Goal: Task Accomplishment & Management: Use online tool/utility

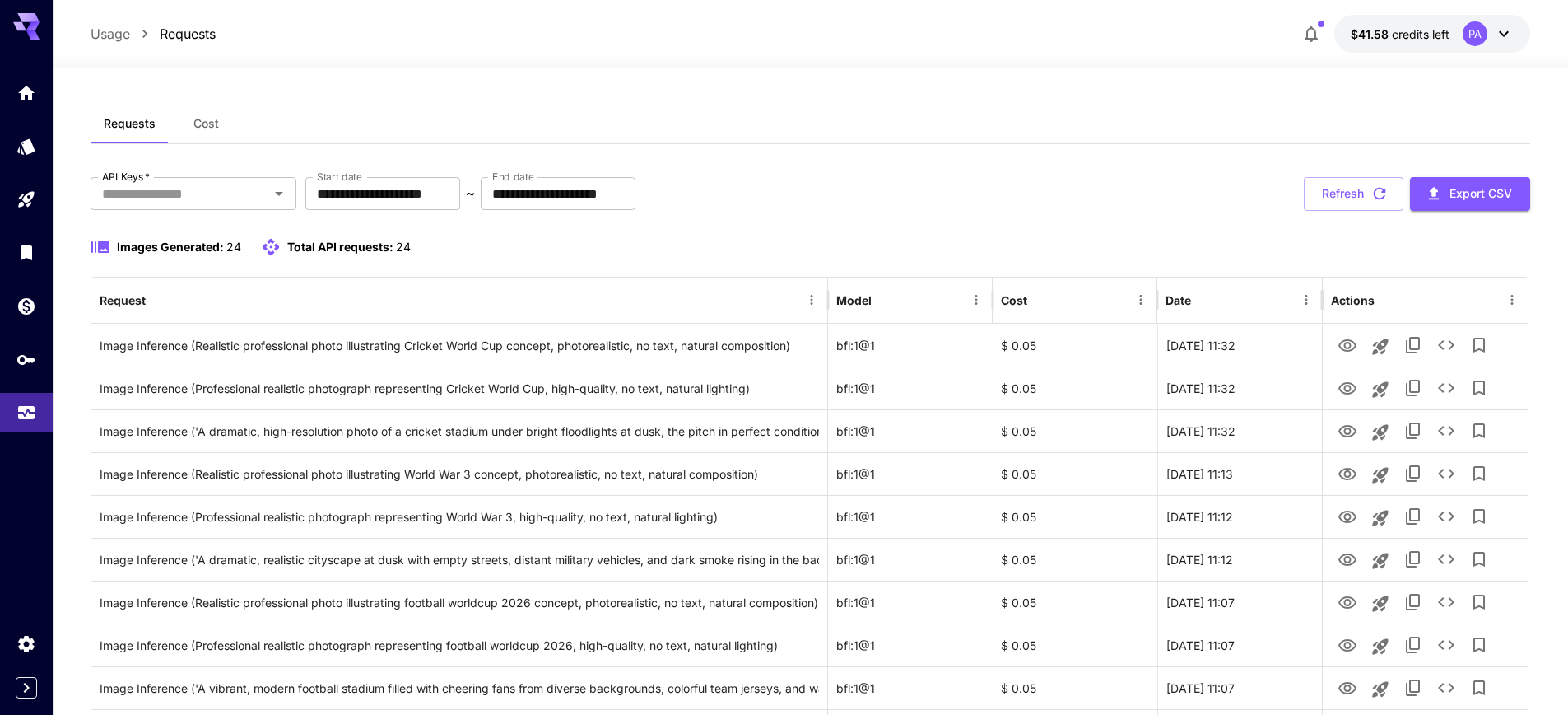
click at [1311, 34] on icon "button" at bounding box center [1312, 34] width 20 height 20
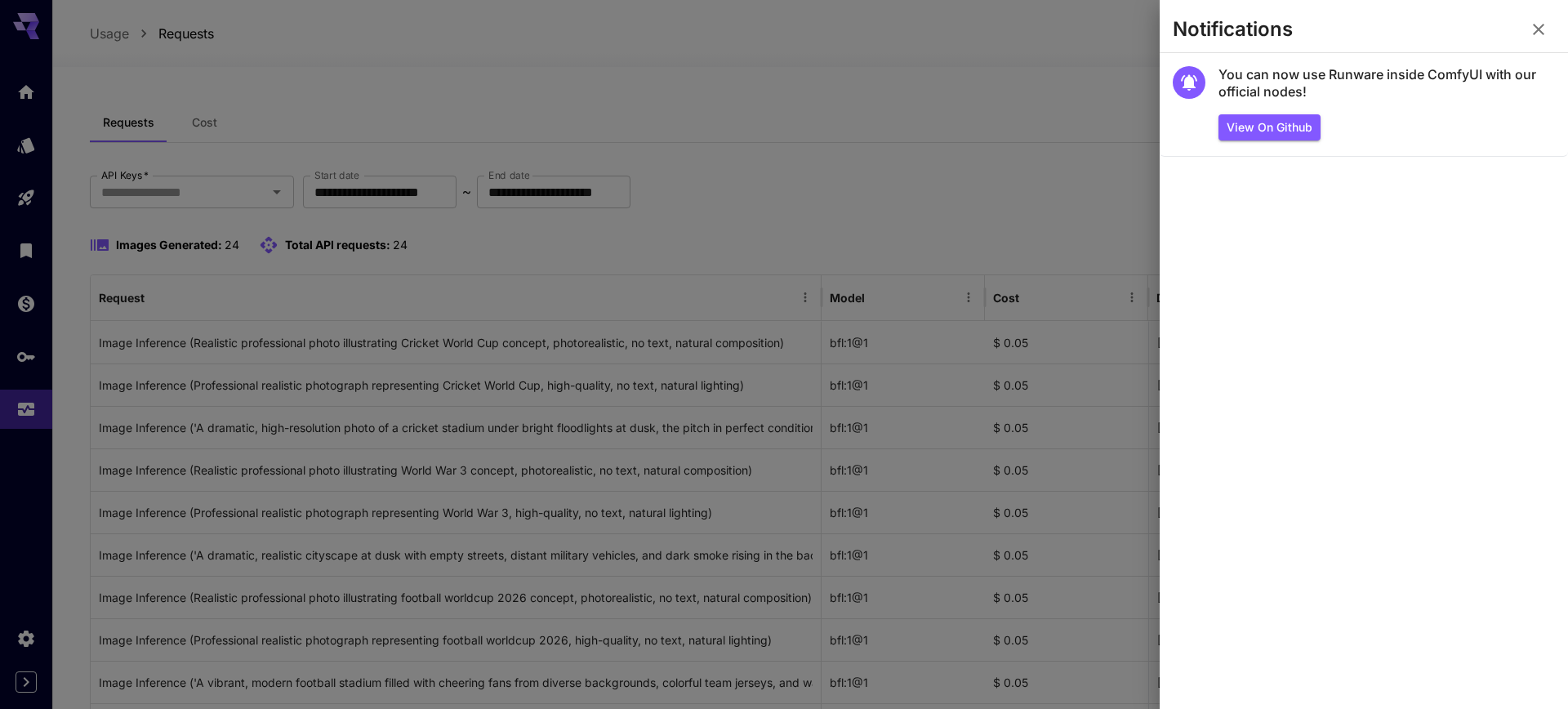
click at [1540, 28] on icon "button" at bounding box center [1538, 30] width 12 height 12
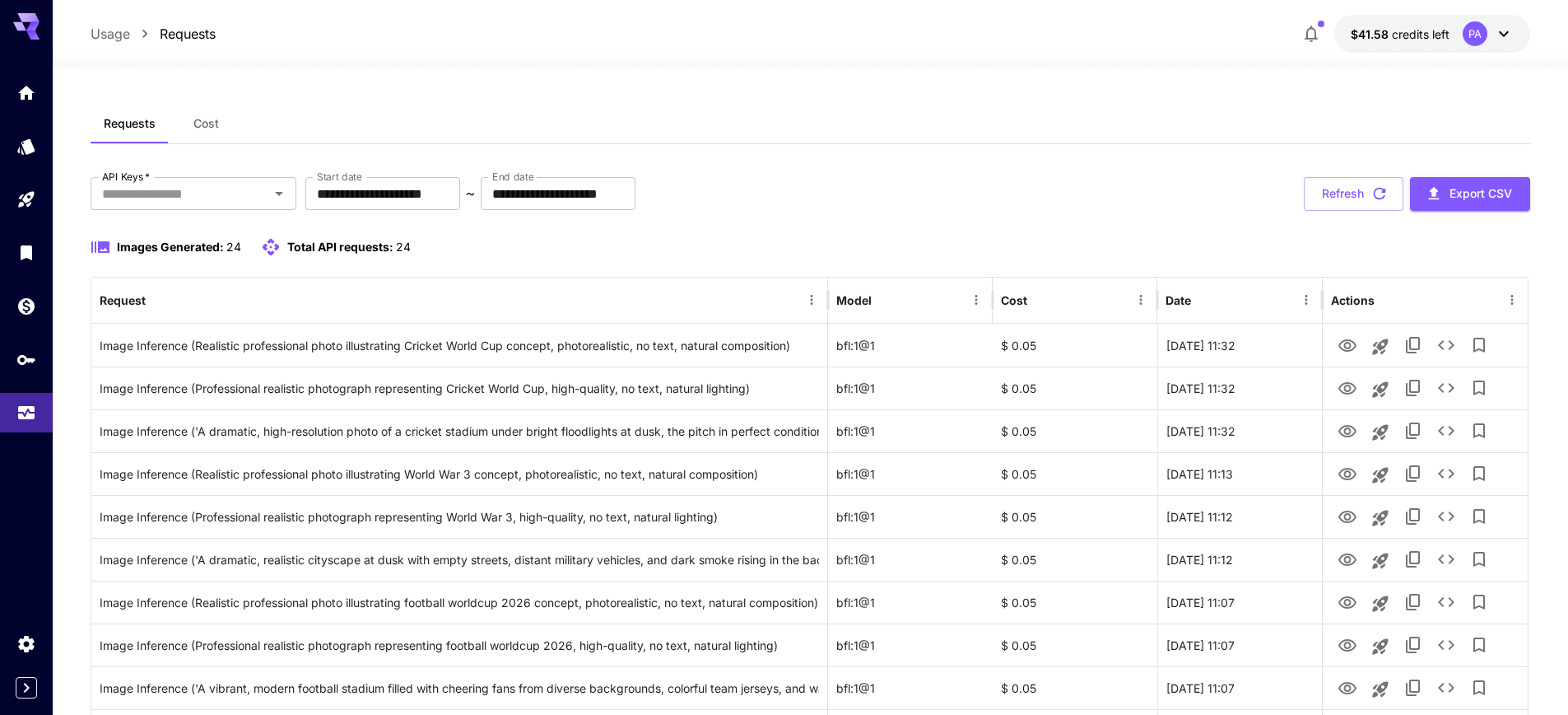
click at [404, 243] on span "24" at bounding box center [403, 246] width 15 height 14
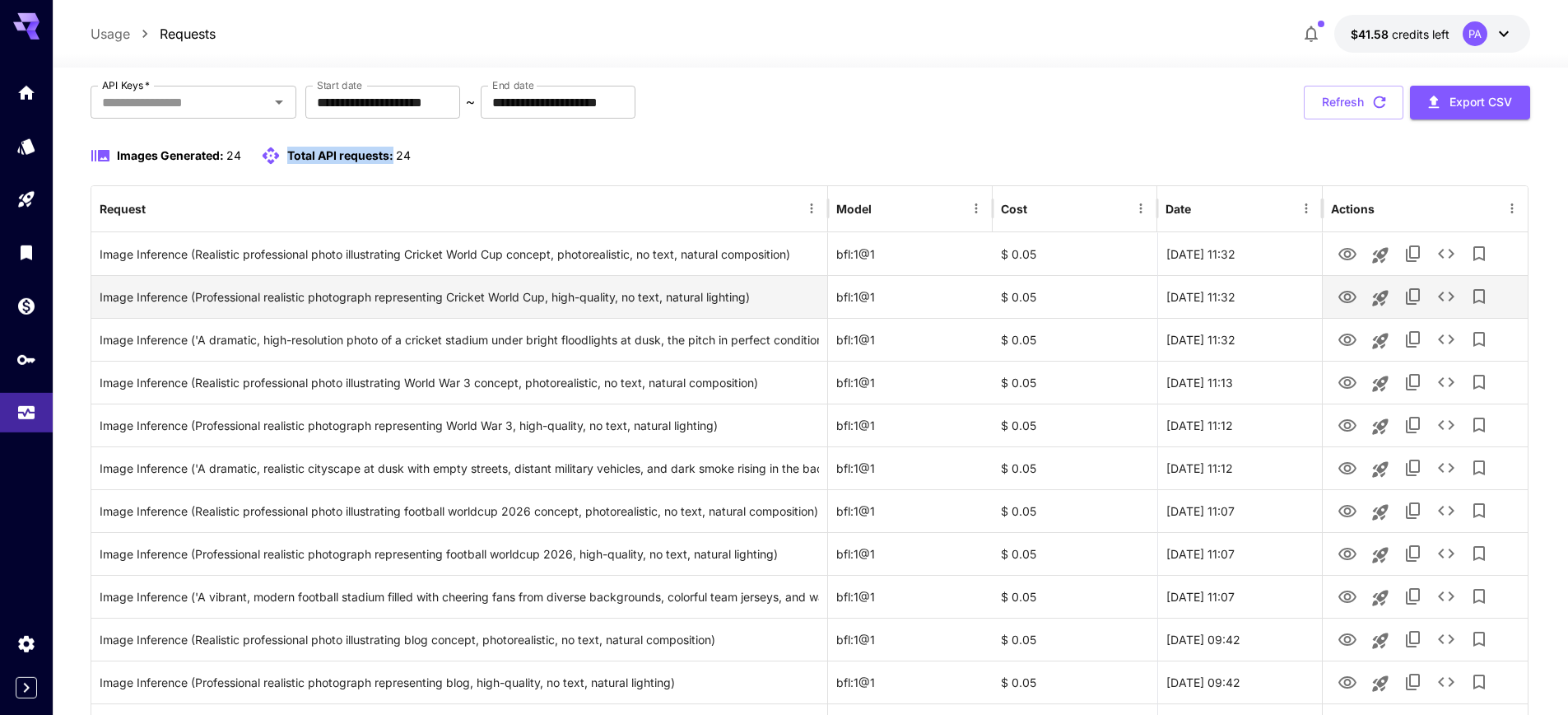
scroll to position [105, 0]
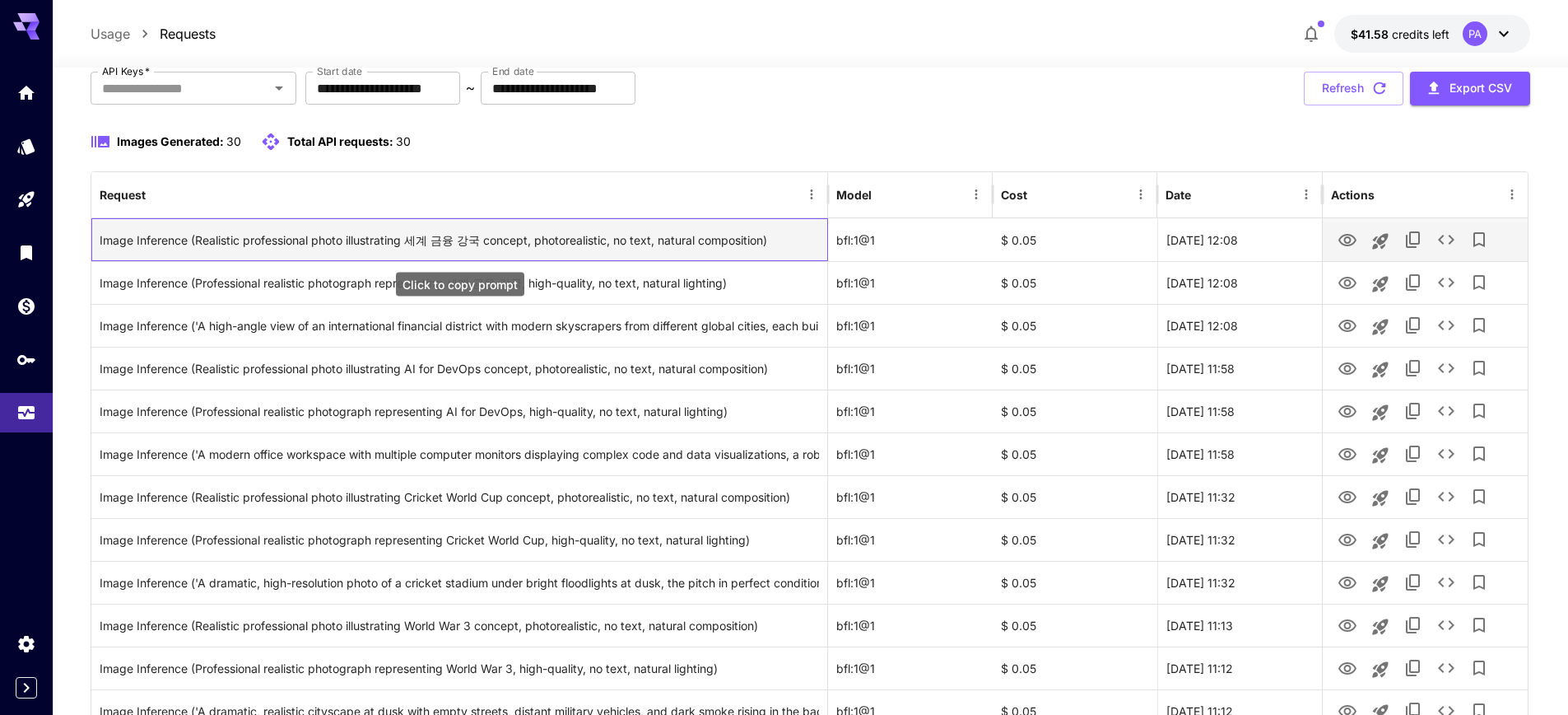
click at [574, 240] on div "Image Inference (Realistic professional photo illustrating 세계 금융 강국 concept, ph…" at bounding box center [459, 240] width 720 height 42
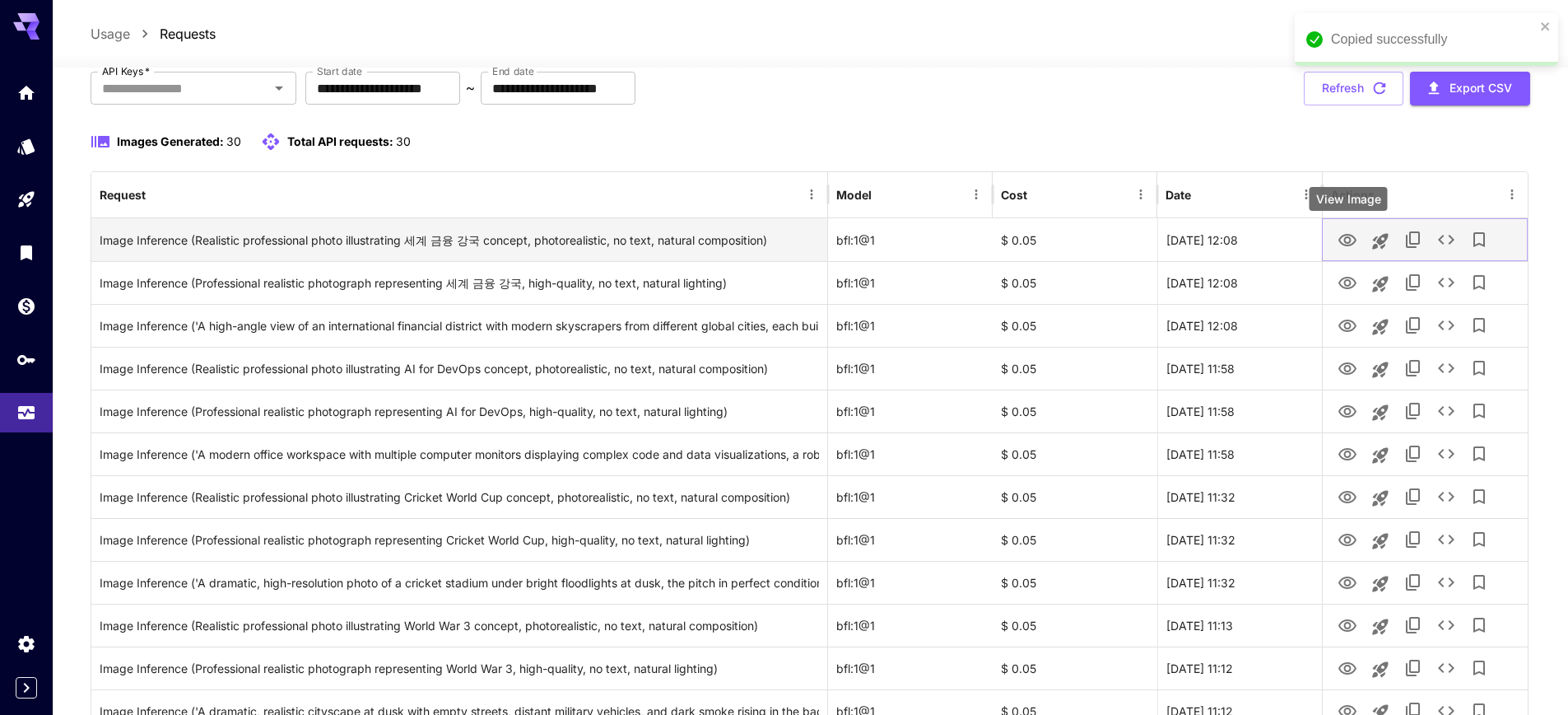
click at [1342, 236] on icon "View Image" at bounding box center [1348, 240] width 20 height 20
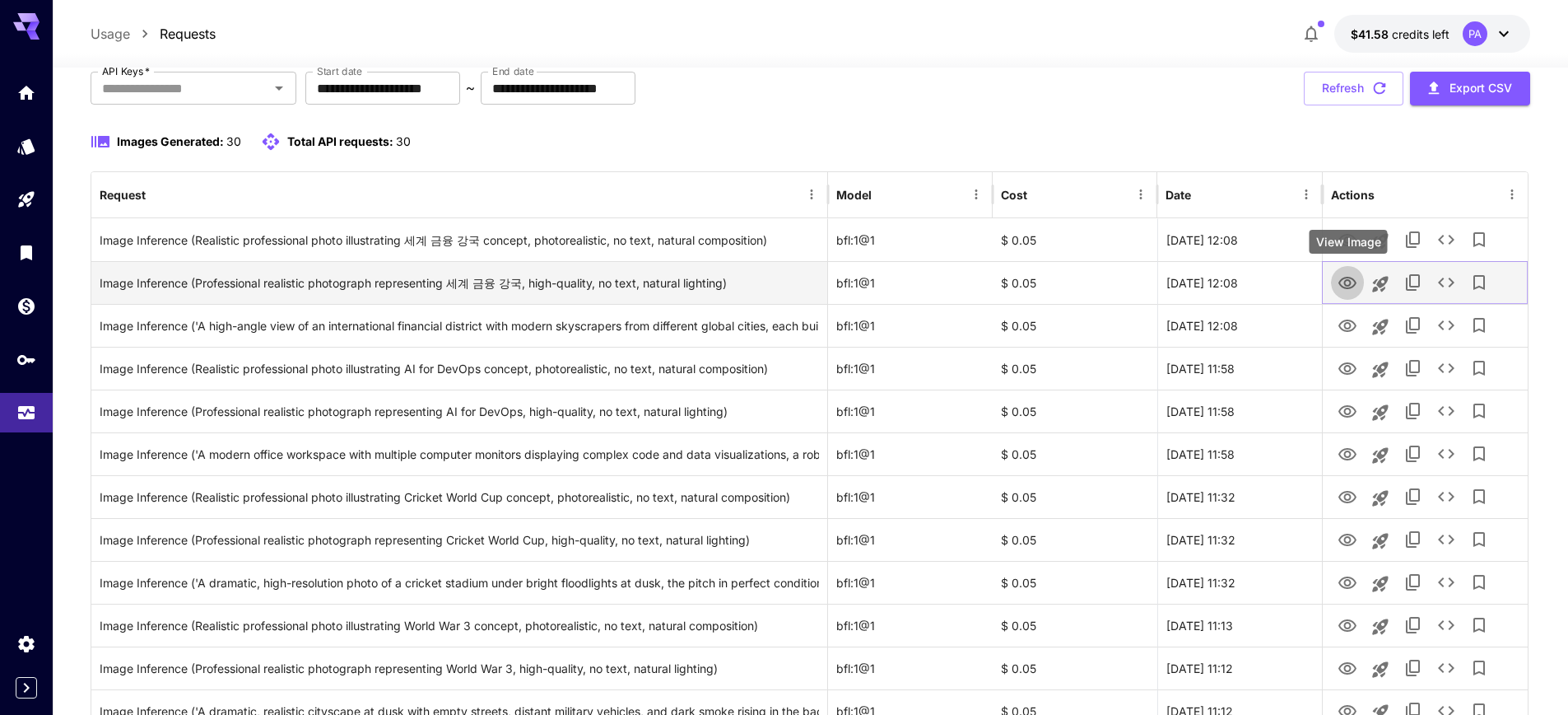
click at [1347, 282] on icon "View Image" at bounding box center [1348, 283] width 18 height 12
